Goal: Transaction & Acquisition: Purchase product/service

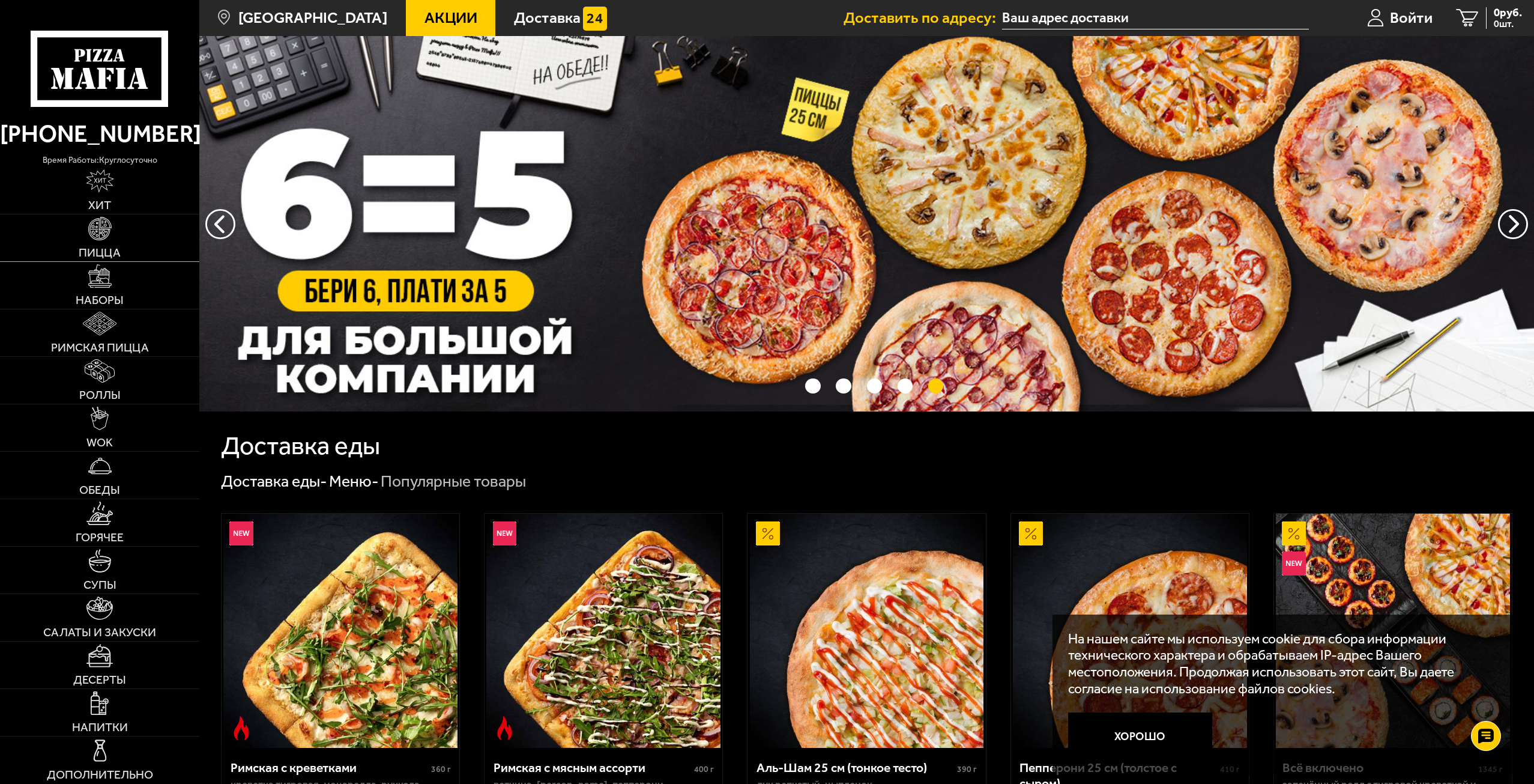
click at [128, 232] on link "Пицца" at bounding box center [99, 238] width 199 height 47
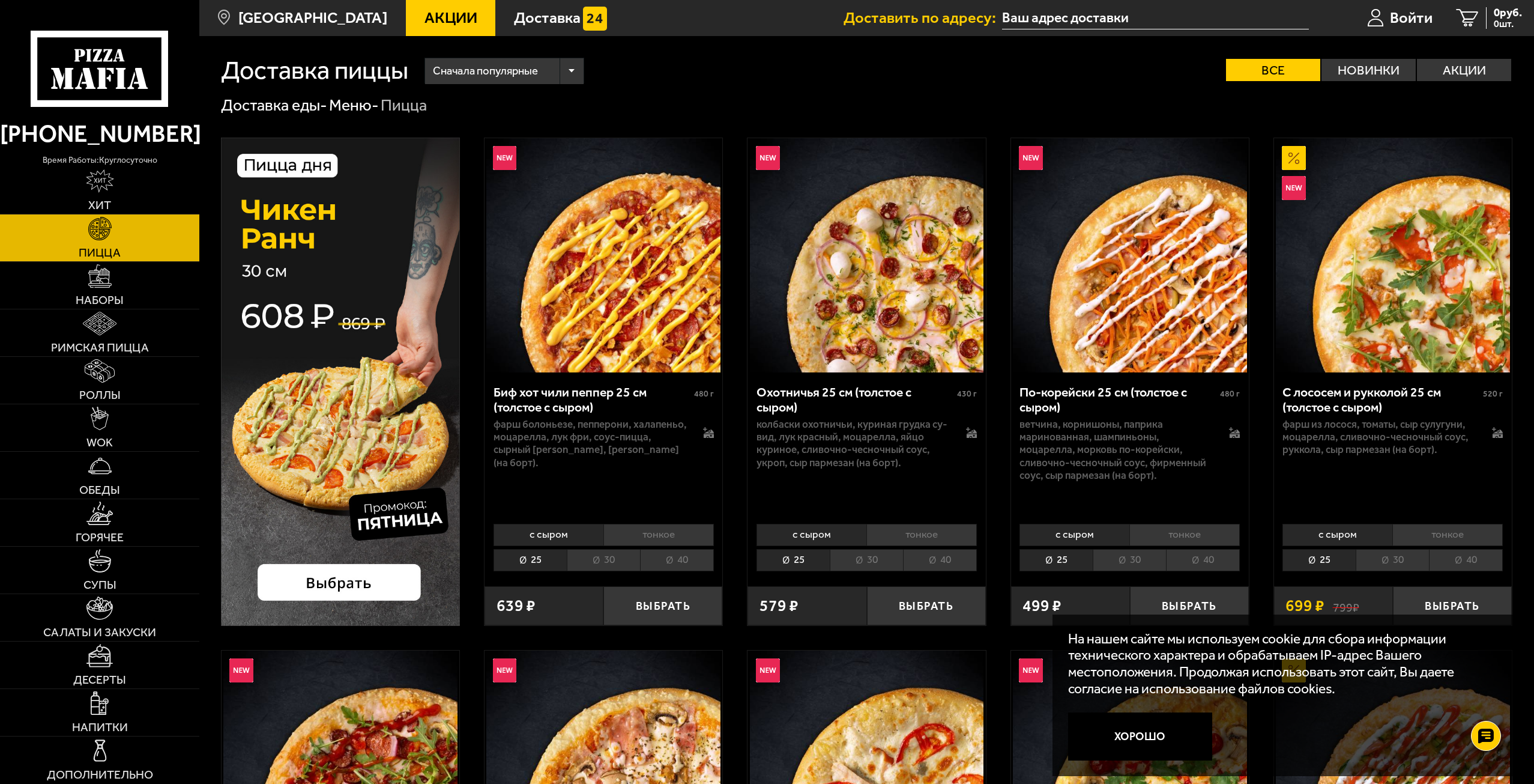
click at [578, 69] on div "Сначала популярные" at bounding box center [505, 71] width 158 height 26
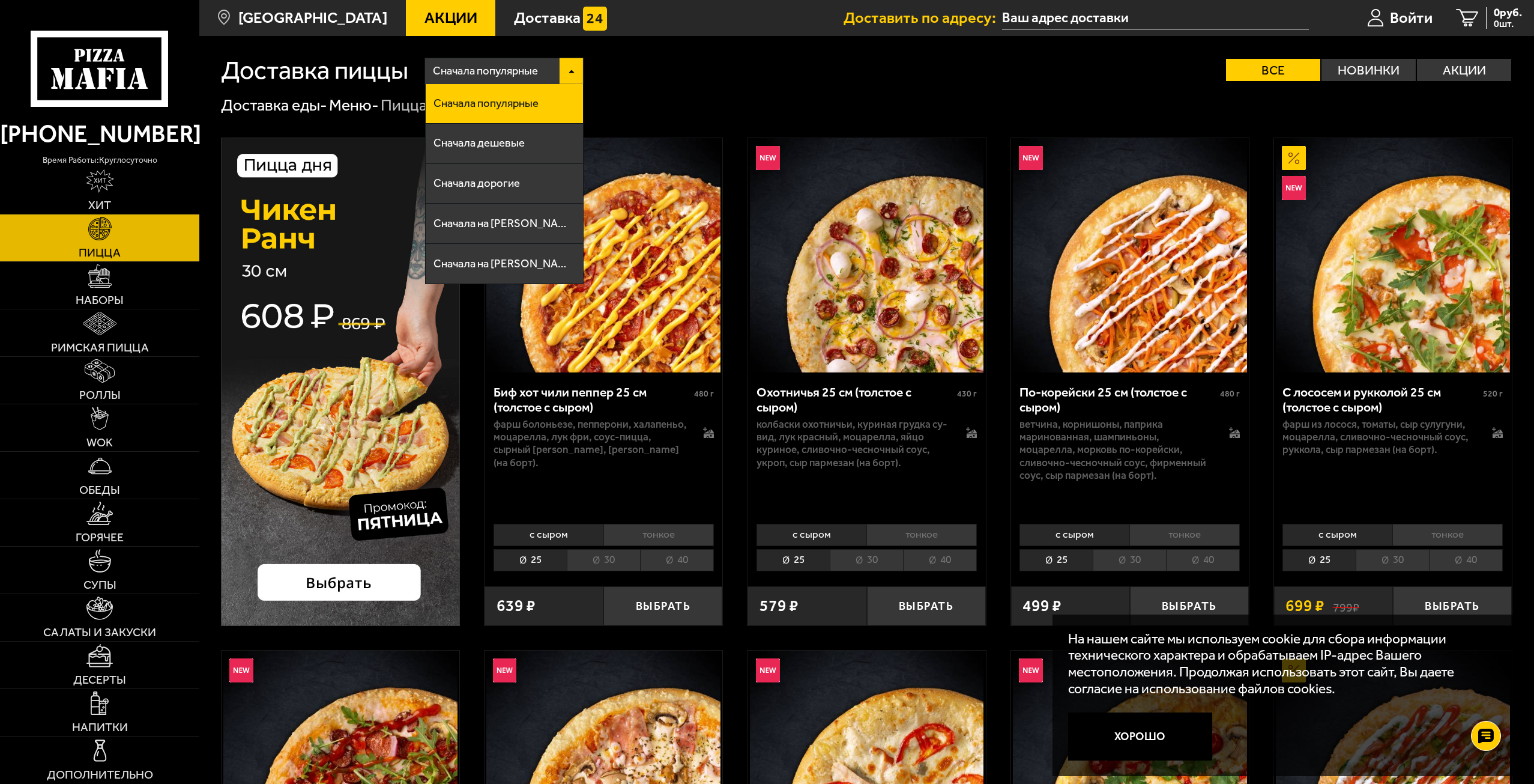
click at [578, 69] on div "Сначала популярные" at bounding box center [505, 71] width 158 height 26
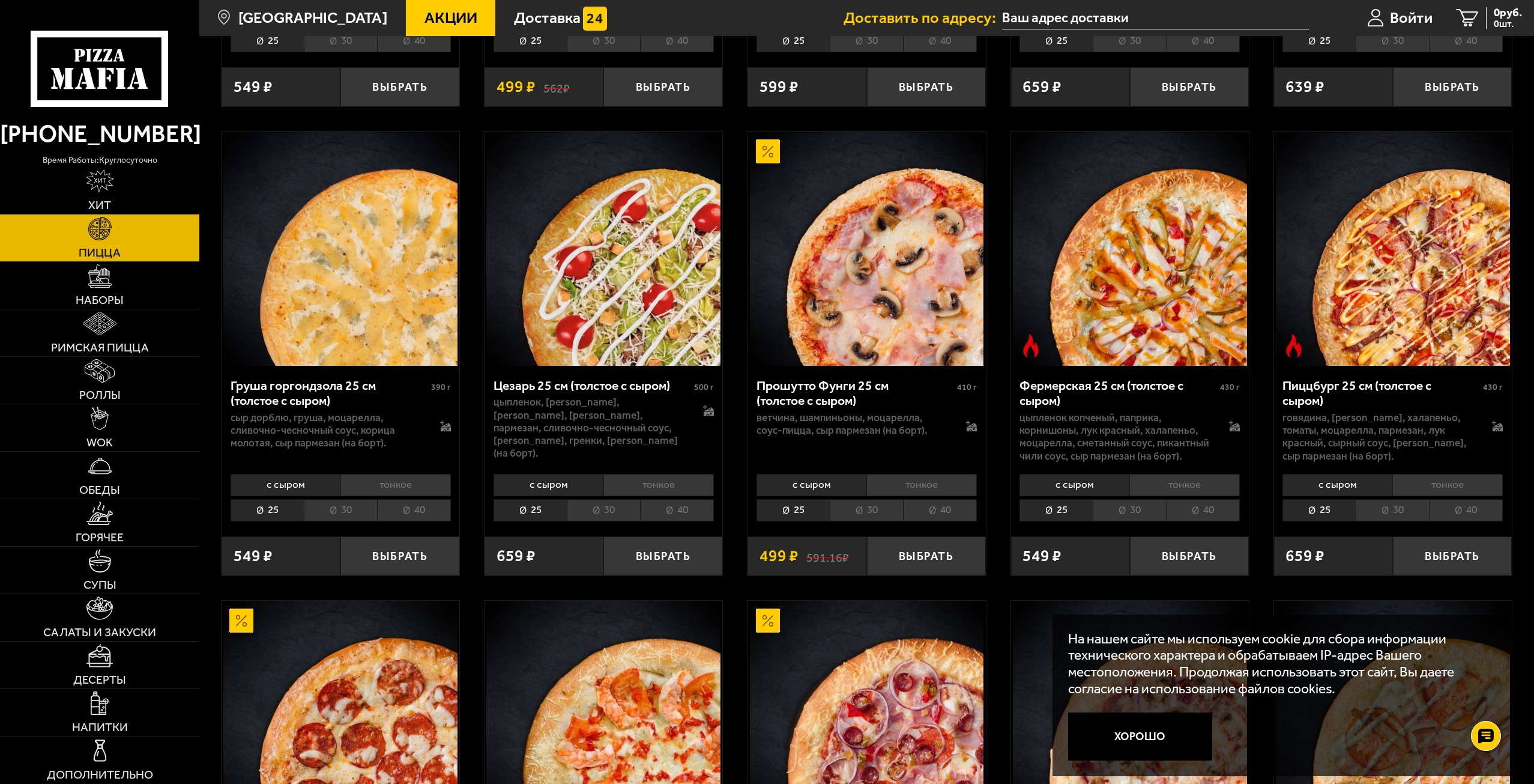
scroll to position [1516, 0]
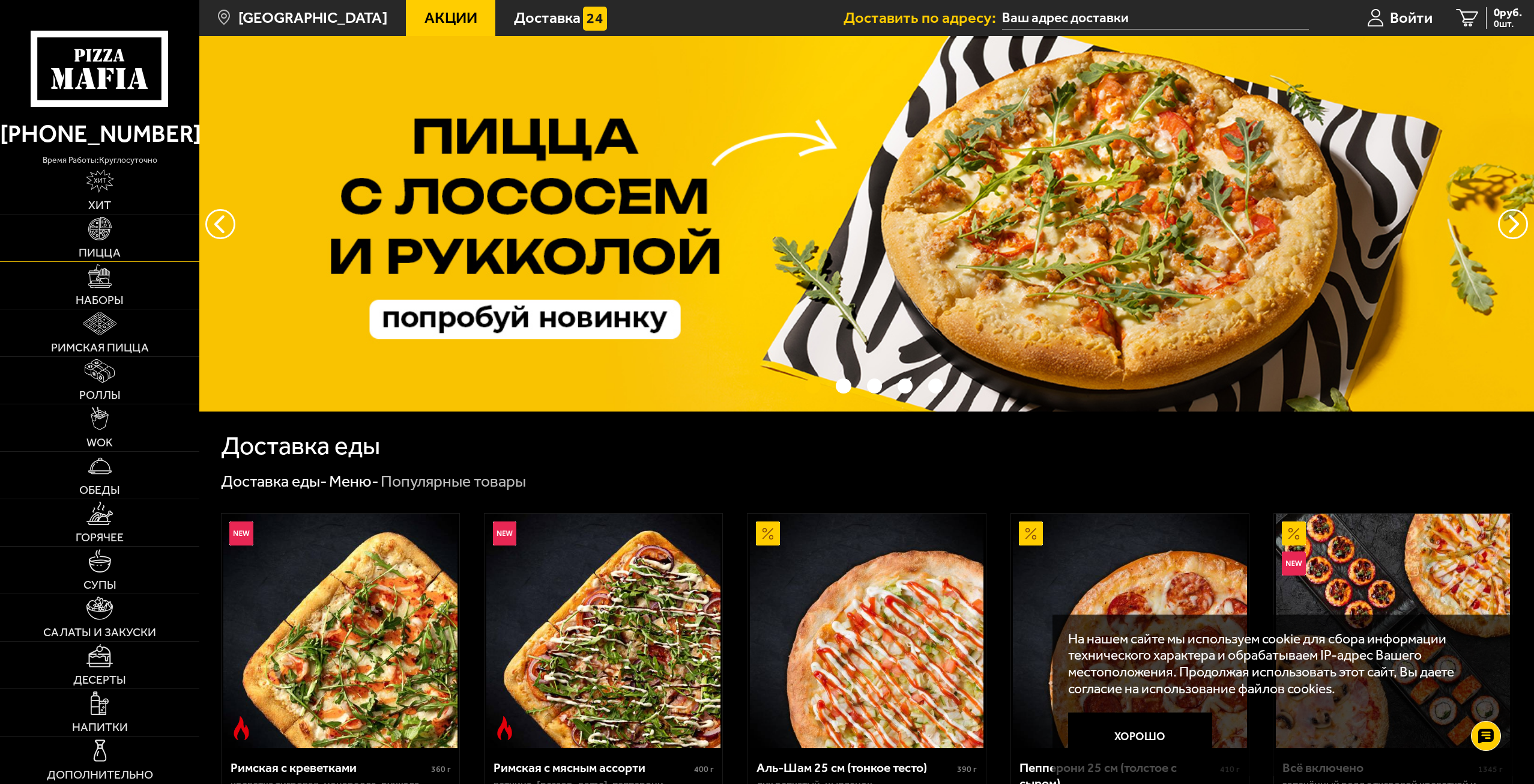
click at [121, 245] on link "Пицца" at bounding box center [99, 238] width 199 height 47
